Goal: Task Accomplishment & Management: Manage account settings

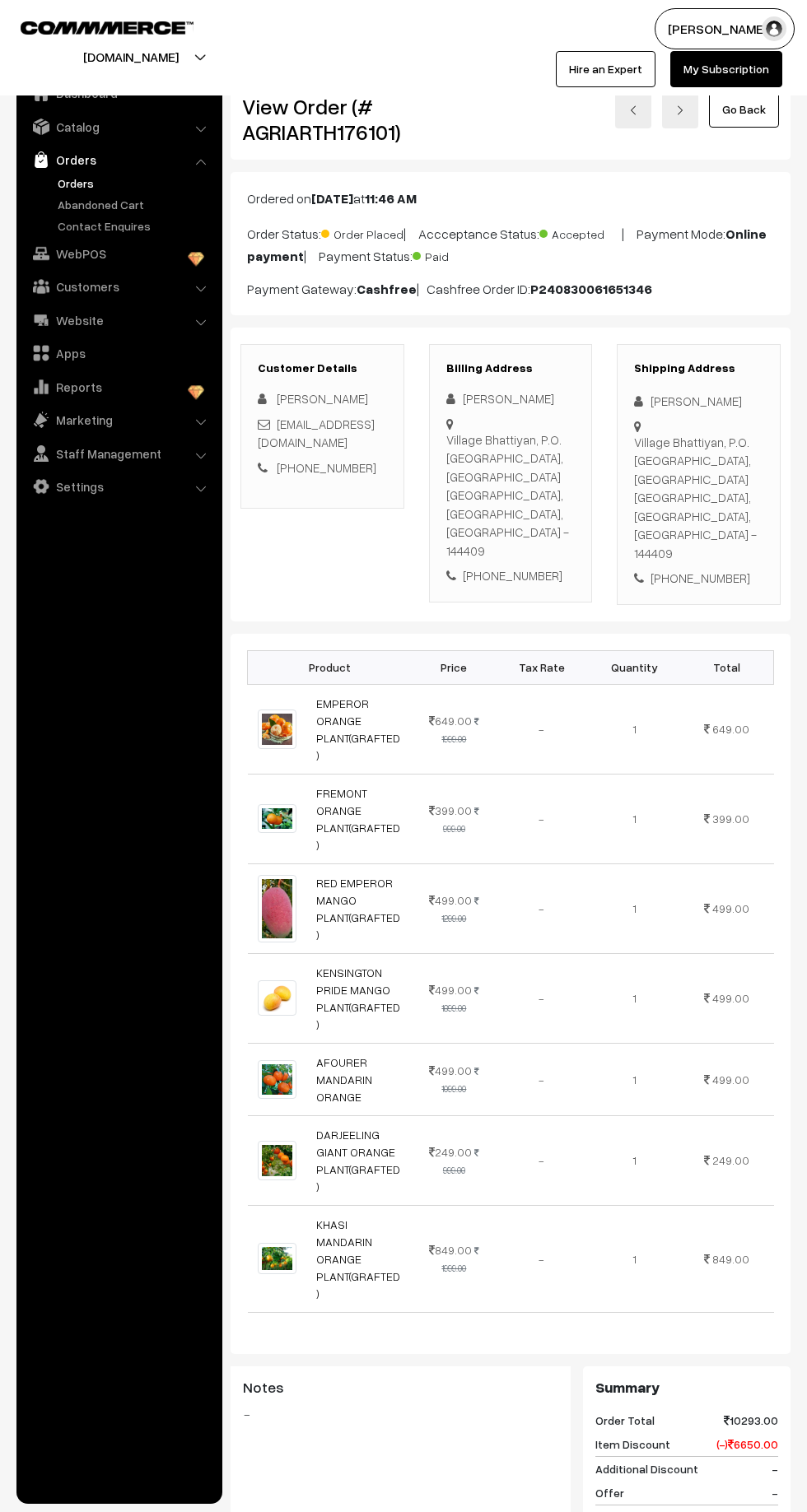
scroll to position [11, 0]
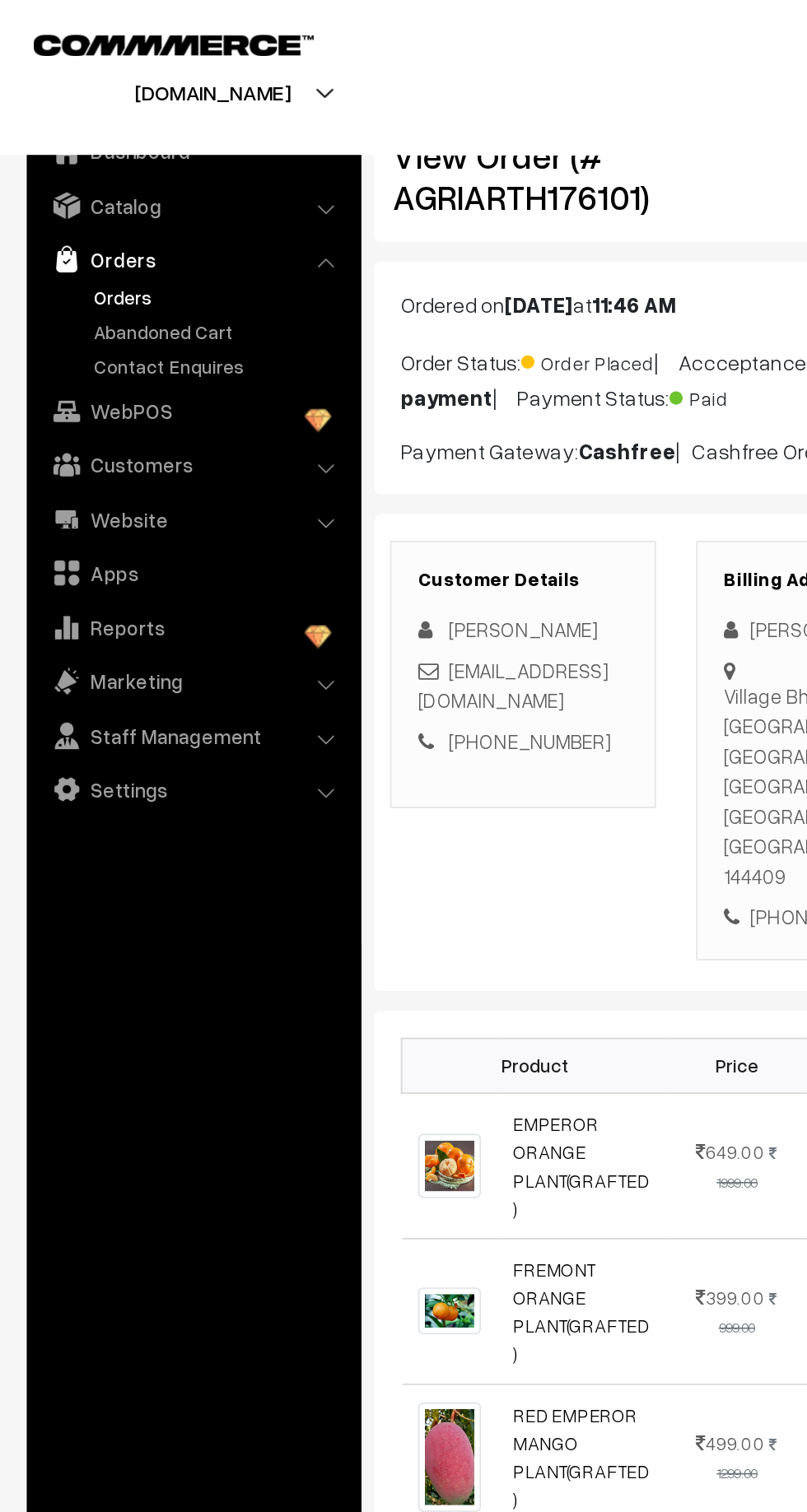
click at [73, 211] on link "Abandoned Cart" at bounding box center [134, 204] width 163 height 17
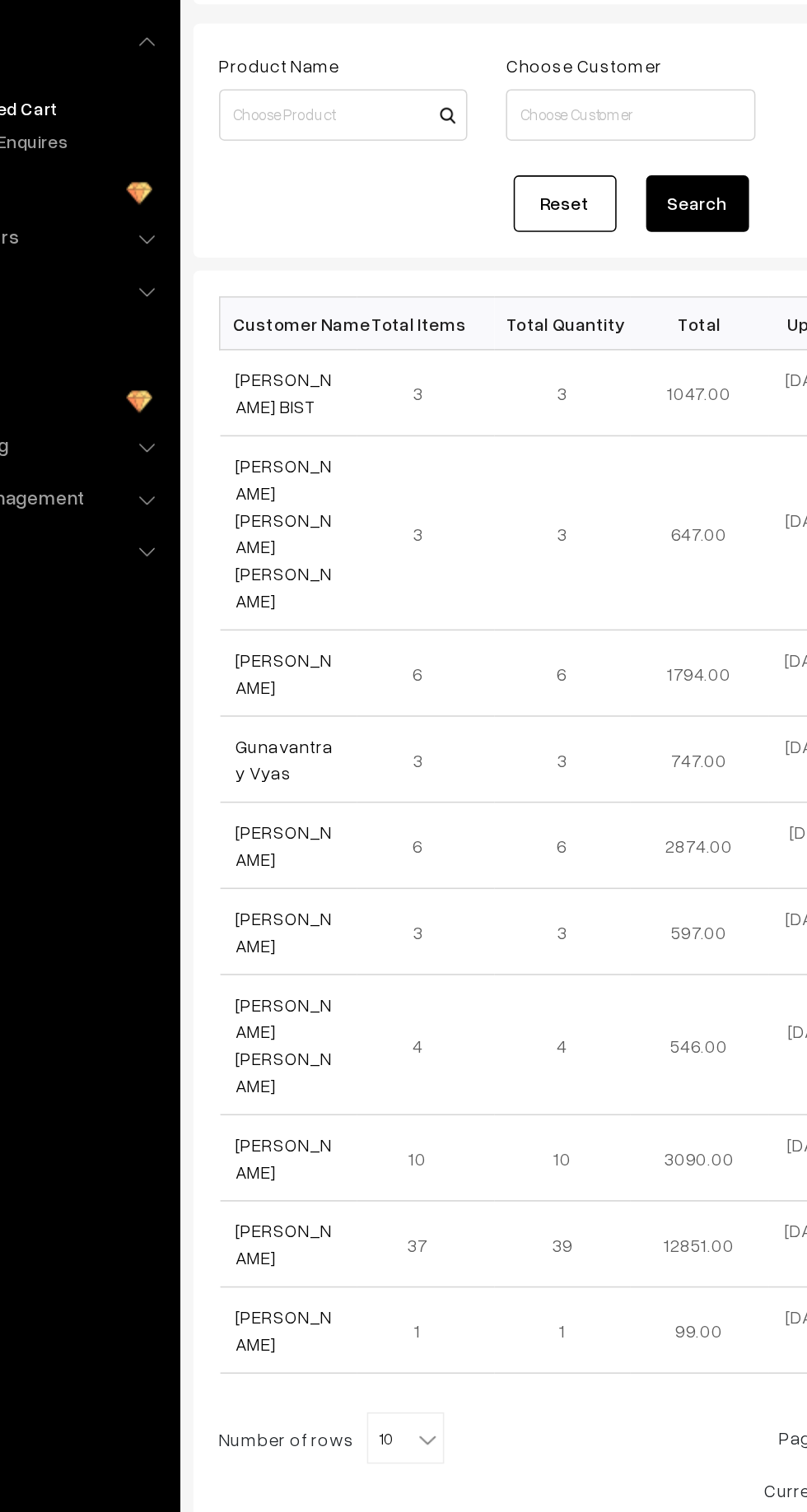
click at [280, 377] on link "[PERSON_NAME] BIST" at bounding box center [288, 386] width 62 height 31
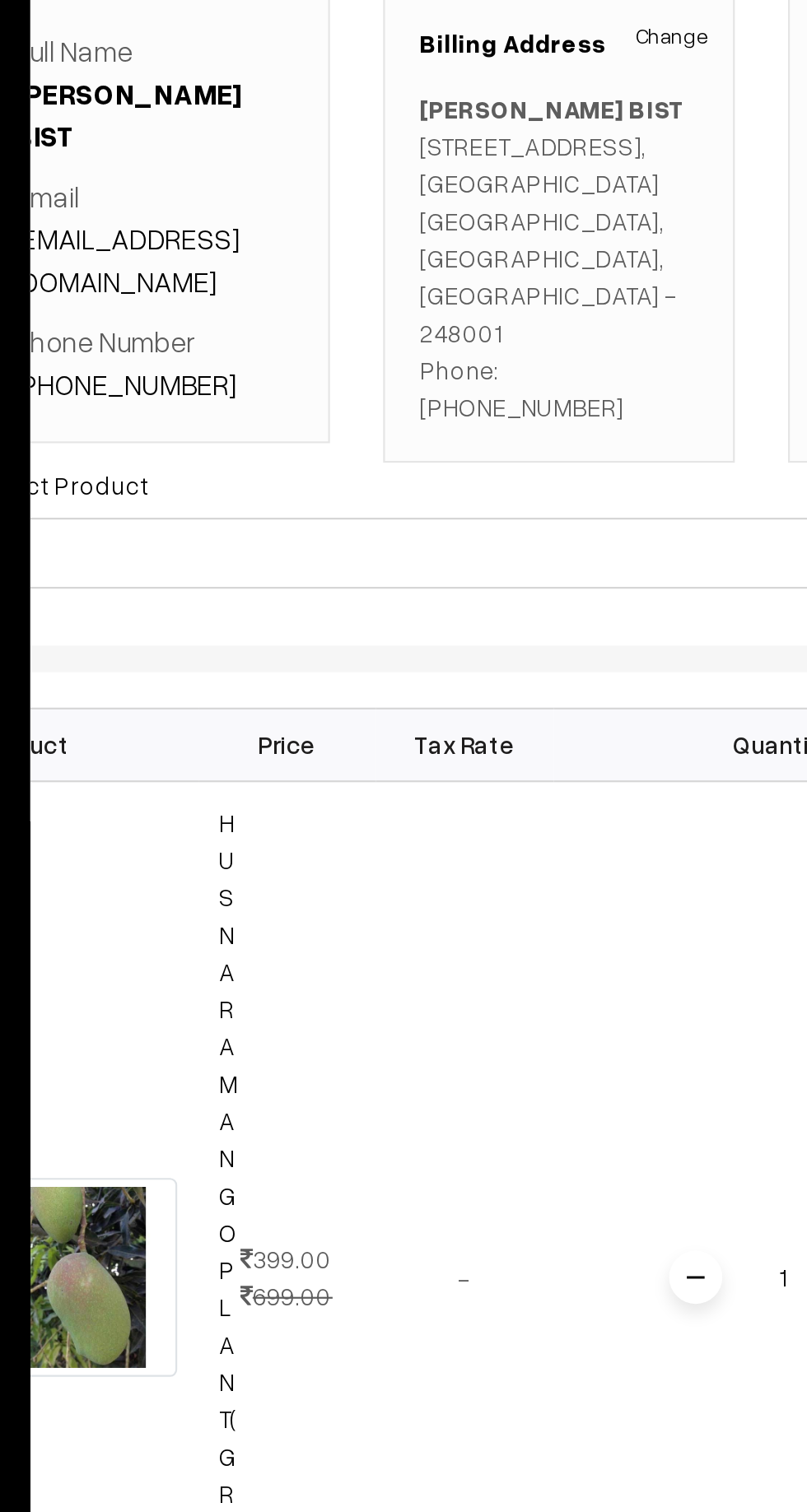
scroll to position [0, 46]
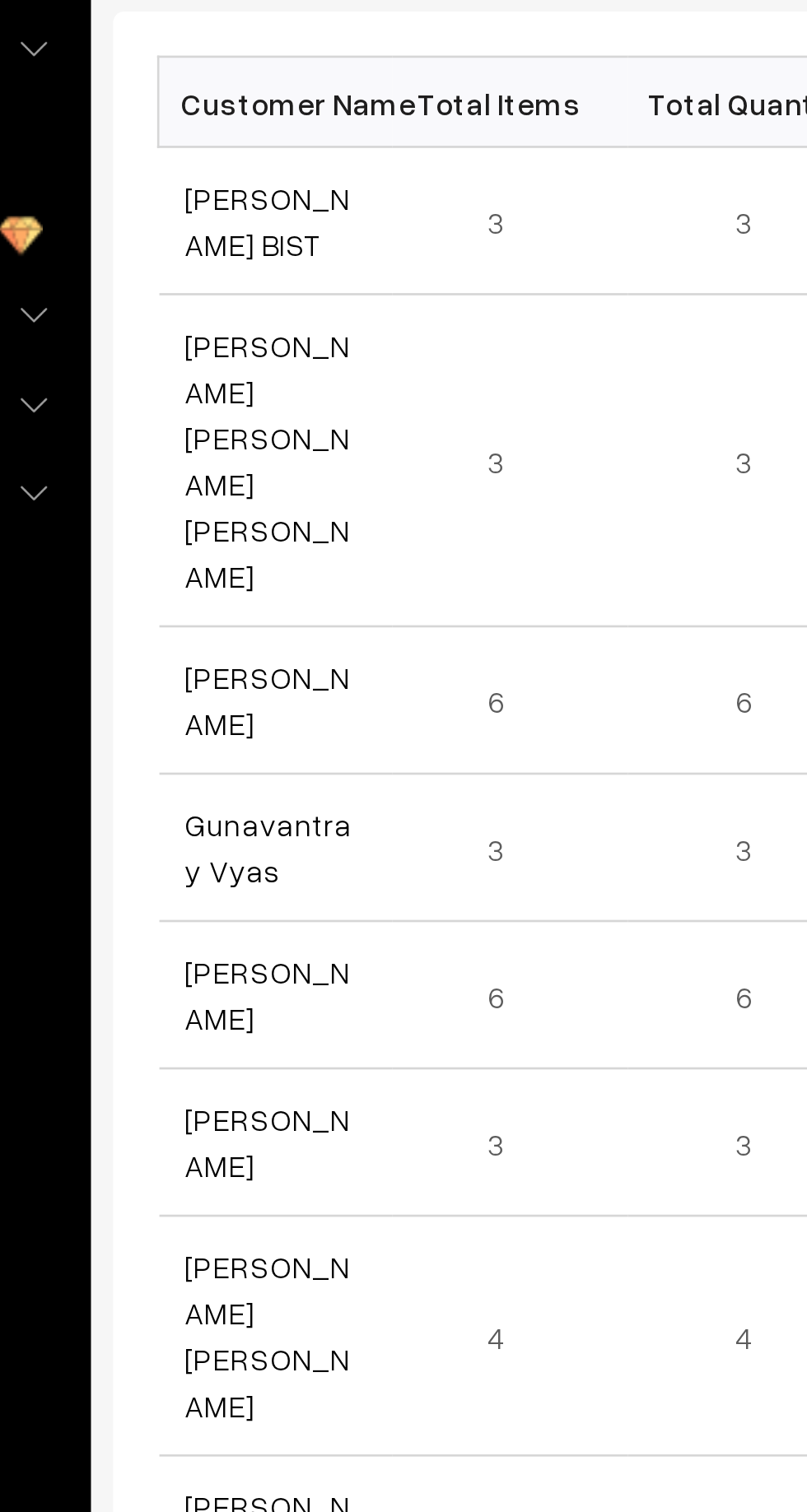
click at [280, 551] on link "Shashi Ojha" at bounding box center [288, 566] width 62 height 31
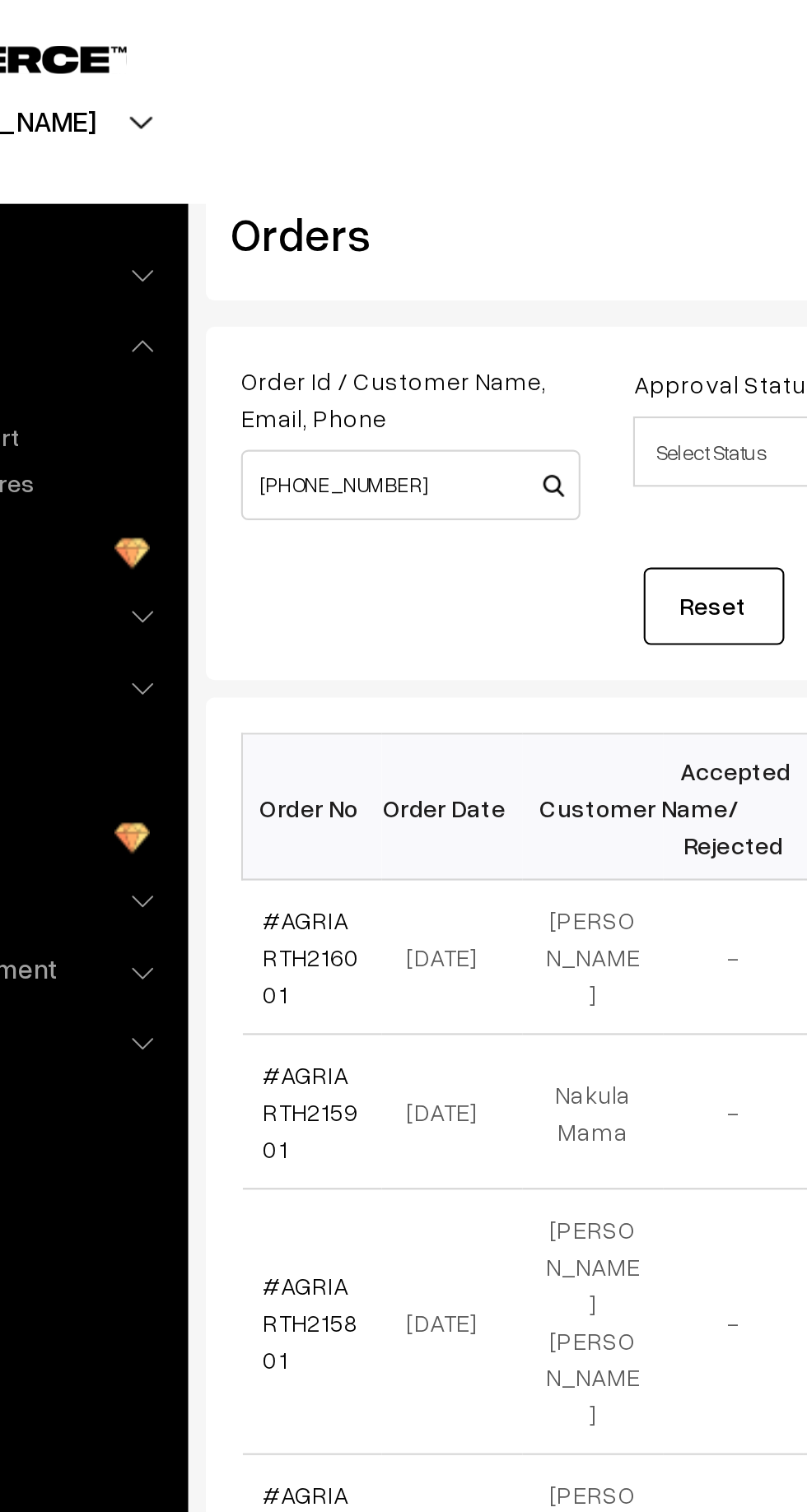
click at [278, 226] on input "+91 95152 02031" at bounding box center [327, 227] width 159 height 33
click at [279, 224] on input "95152 02031" at bounding box center [327, 227] width 159 height 33
click at [279, 222] on input "95152 02031" at bounding box center [327, 227] width 159 height 33
click at [281, 226] on input "95152 02031" at bounding box center [327, 227] width 159 height 33
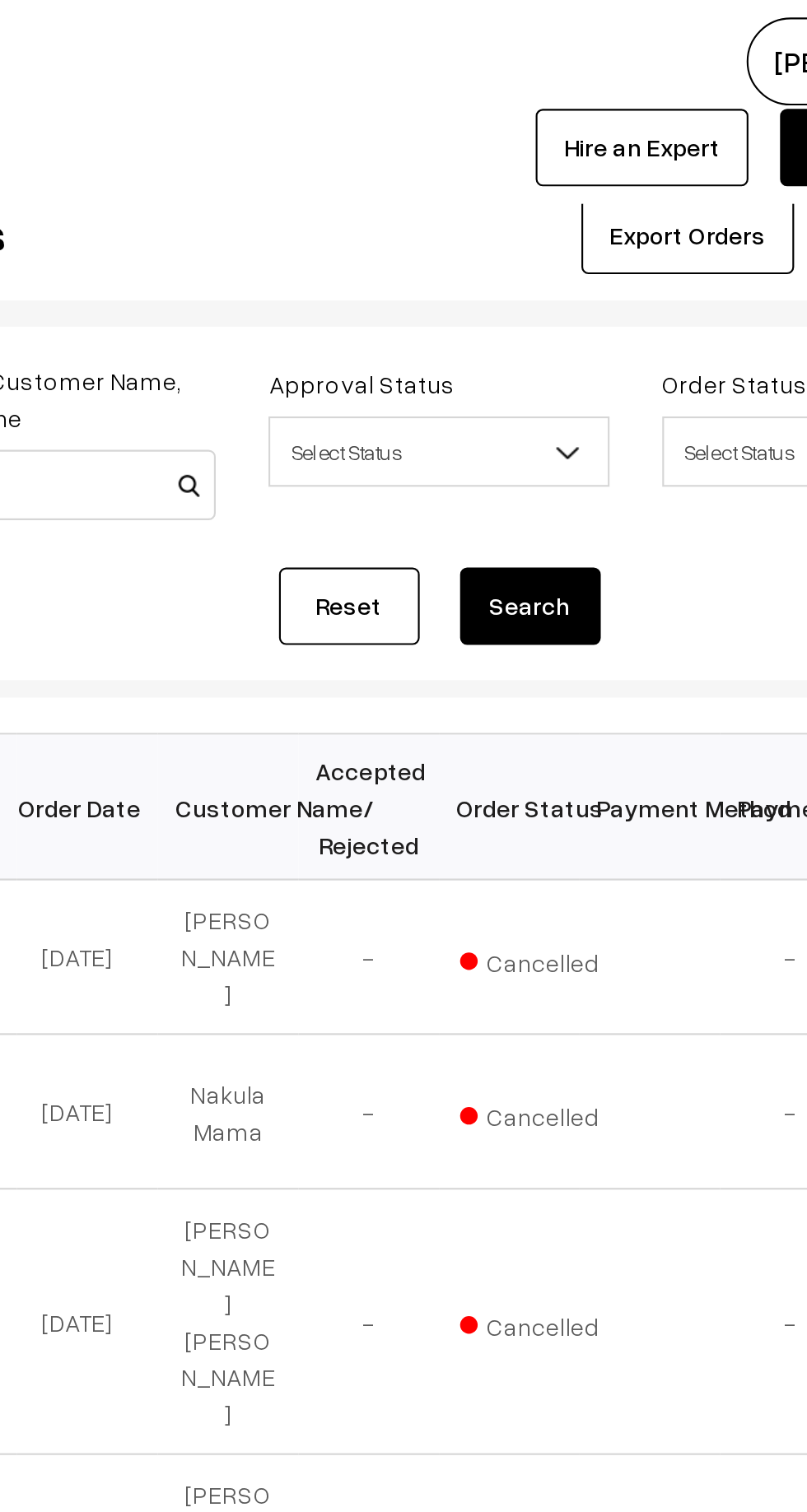
type input "9515202031"
click at [553, 287] on button "Search" at bounding box center [554, 284] width 66 height 36
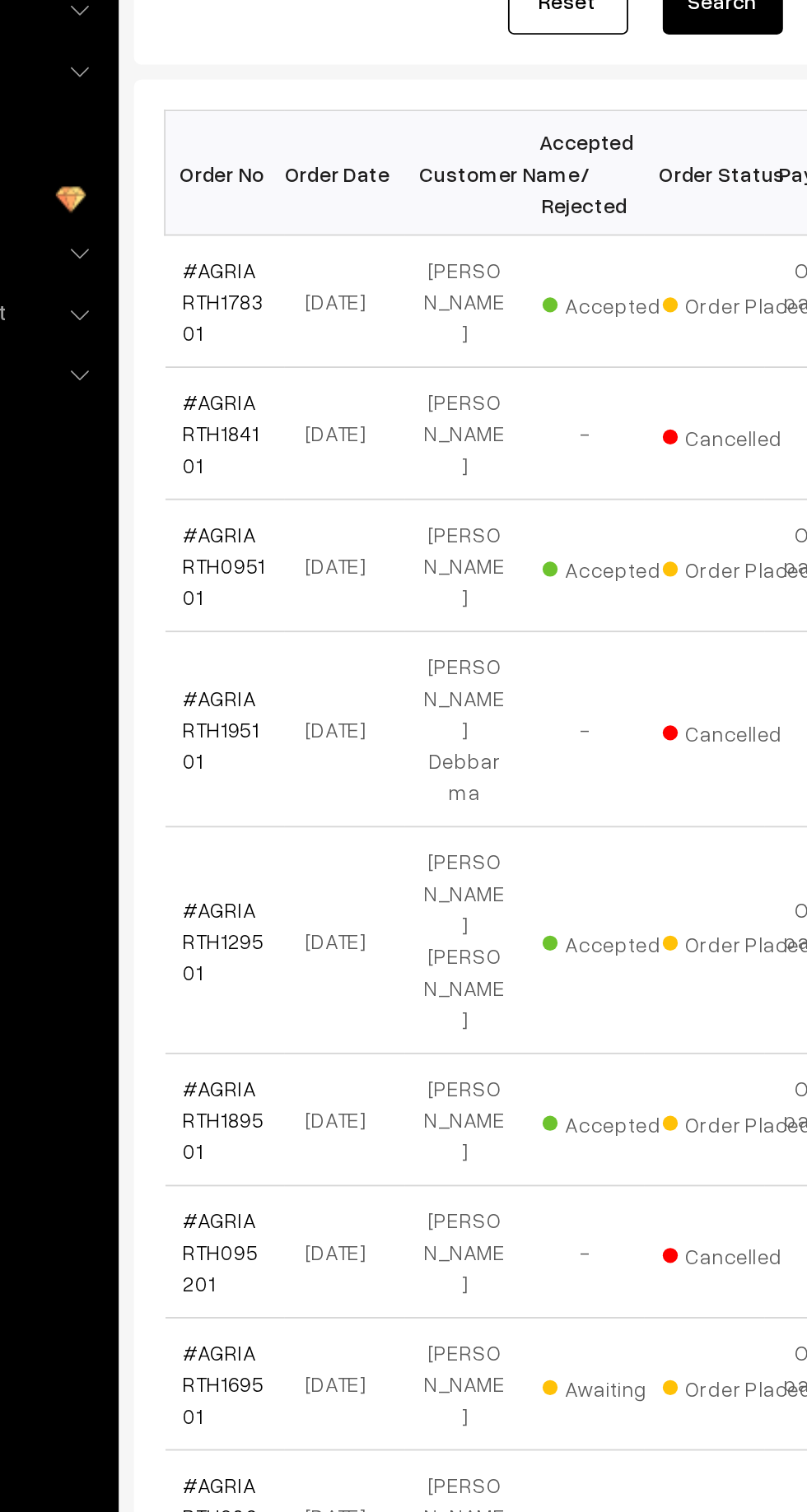
click at [272, 435] on link "#AGRIARTH178301" at bounding box center [279, 448] width 45 height 49
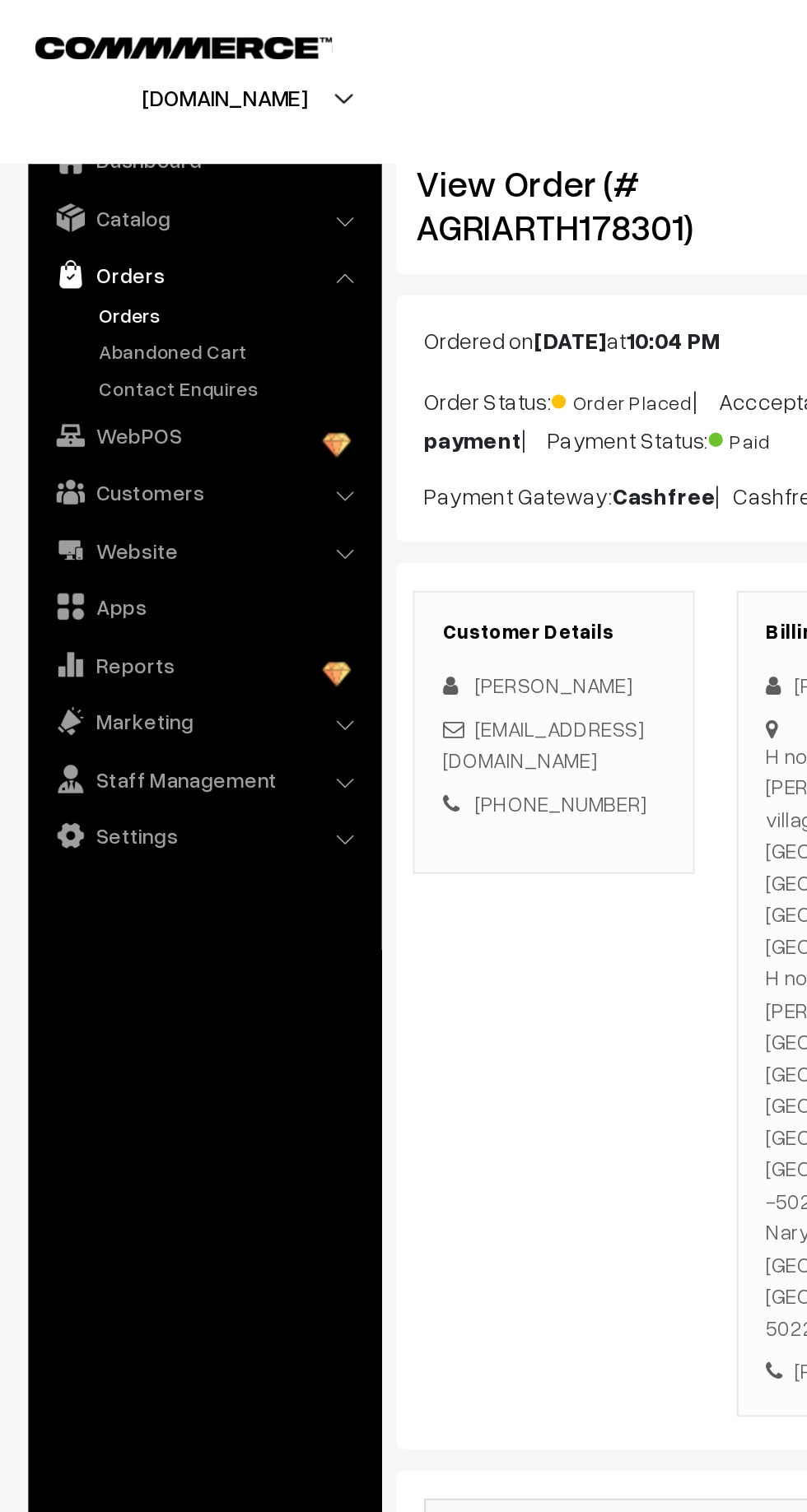
click at [133, 209] on link "Abandoned Cart" at bounding box center [134, 204] width 163 height 17
